Goal: Information Seeking & Learning: Learn about a topic

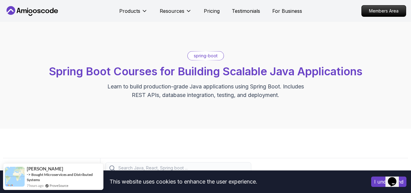
click at [203, 54] on p "spring-boot" at bounding box center [206, 56] width 24 height 6
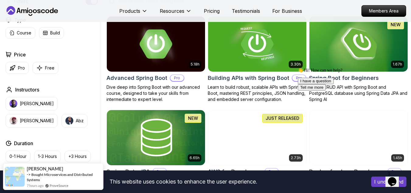
scroll to position [166, 0]
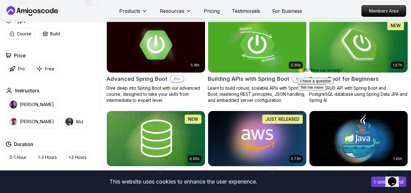
click at [251, 63] on img at bounding box center [257, 45] width 103 height 58
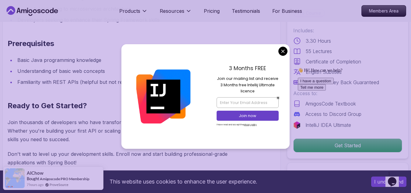
scroll to position [787, 0]
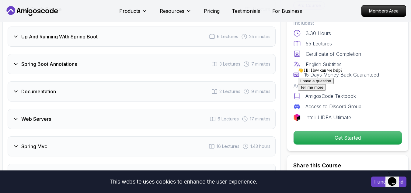
scroll to position [1090, 0]
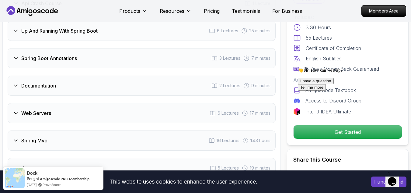
click at [71, 30] on h3 "Up And Running With Spring Boot" at bounding box center [59, 30] width 76 height 7
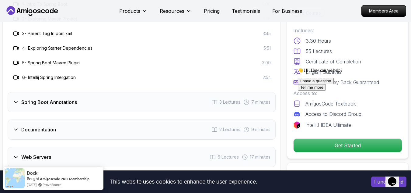
scroll to position [1046, 0]
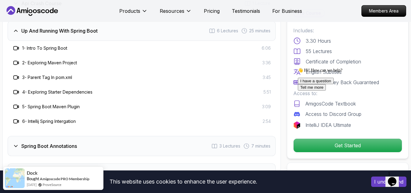
click at [61, 48] on h3 "1 - Intro To Spring Boot" at bounding box center [44, 48] width 45 height 6
click at [16, 48] on icon at bounding box center [16, 48] width 6 height 6
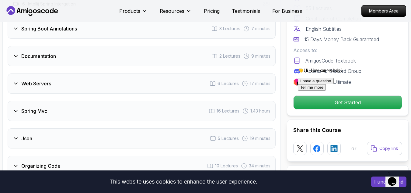
scroll to position [1164, 0]
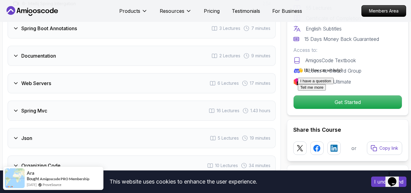
click at [38, 54] on h3 "Documentation" at bounding box center [38, 55] width 35 height 7
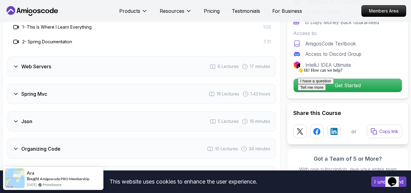
scroll to position [1122, 0]
click at [32, 68] on h3 "Web Servers" at bounding box center [36, 66] width 30 height 7
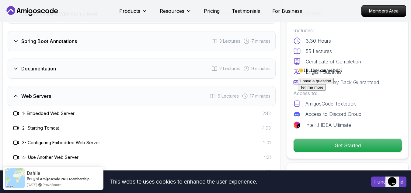
scroll to position [1063, 0]
